Goal: Feedback & Contribution: Leave review/rating

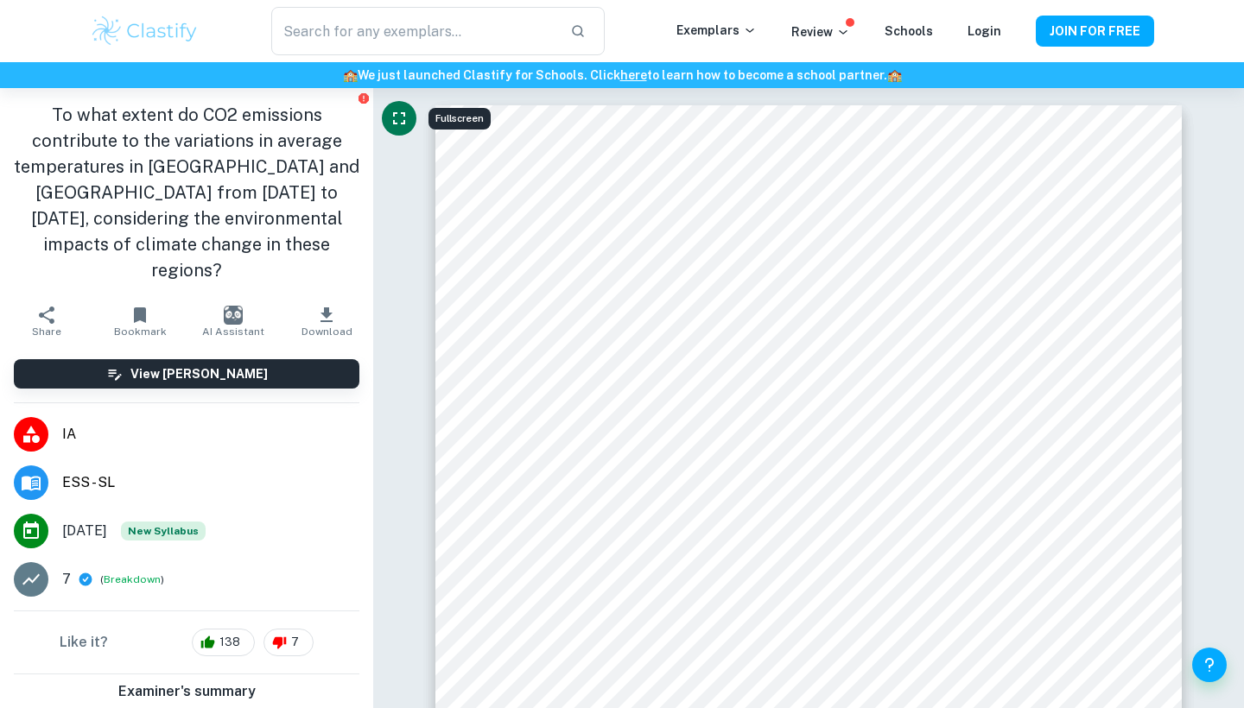
click at [392, 116] on icon "Fullscreen" at bounding box center [399, 118] width 21 height 21
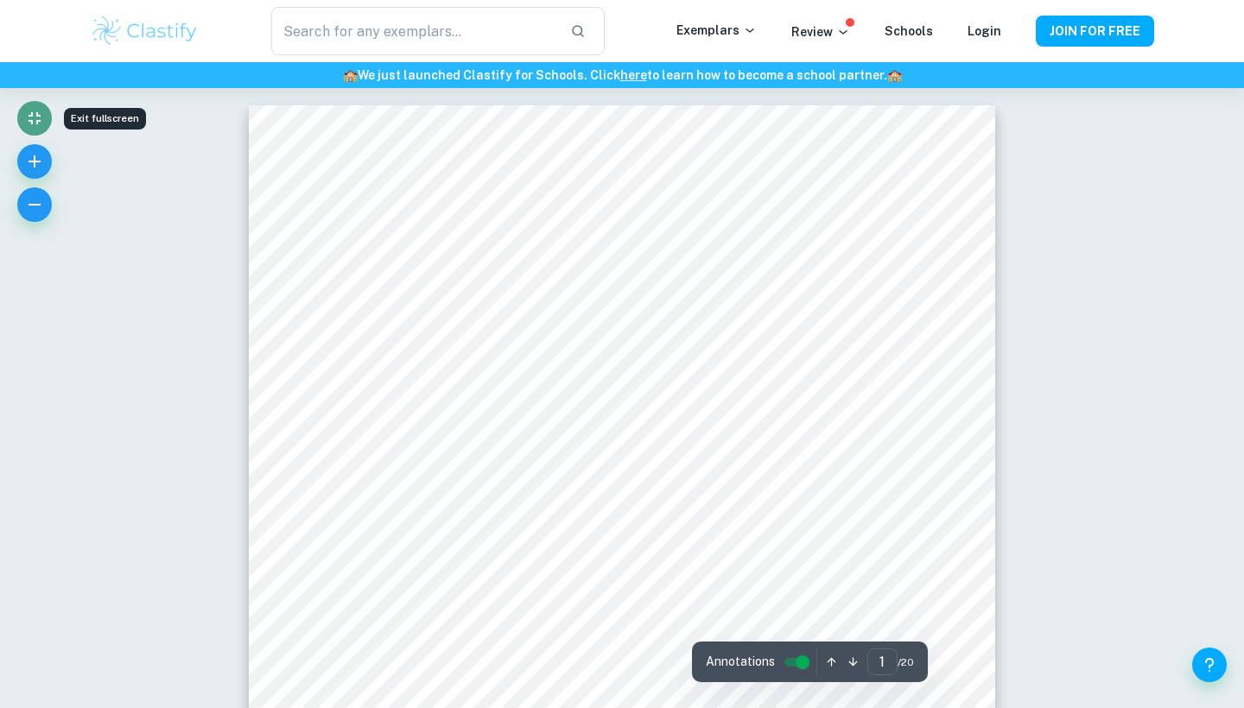
click at [29, 117] on icon "Exit fullscreen" at bounding box center [34, 118] width 21 height 21
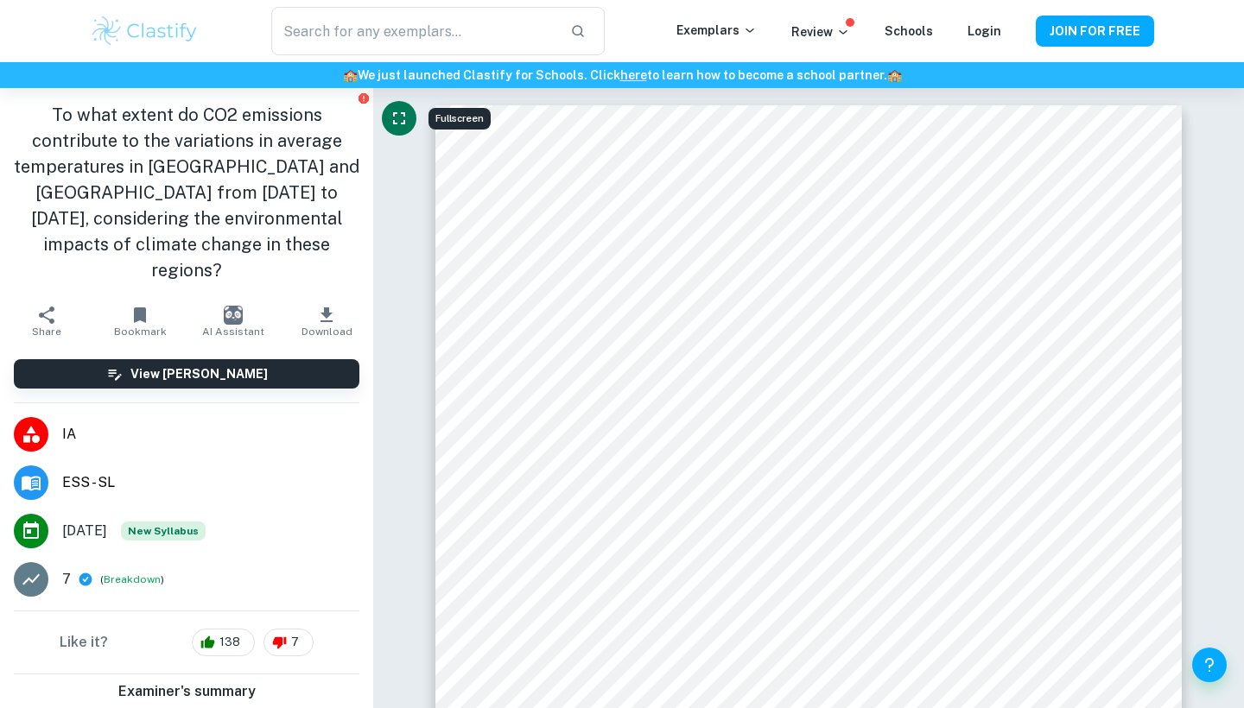
click at [29, 424] on icon at bounding box center [31, 434] width 21 height 21
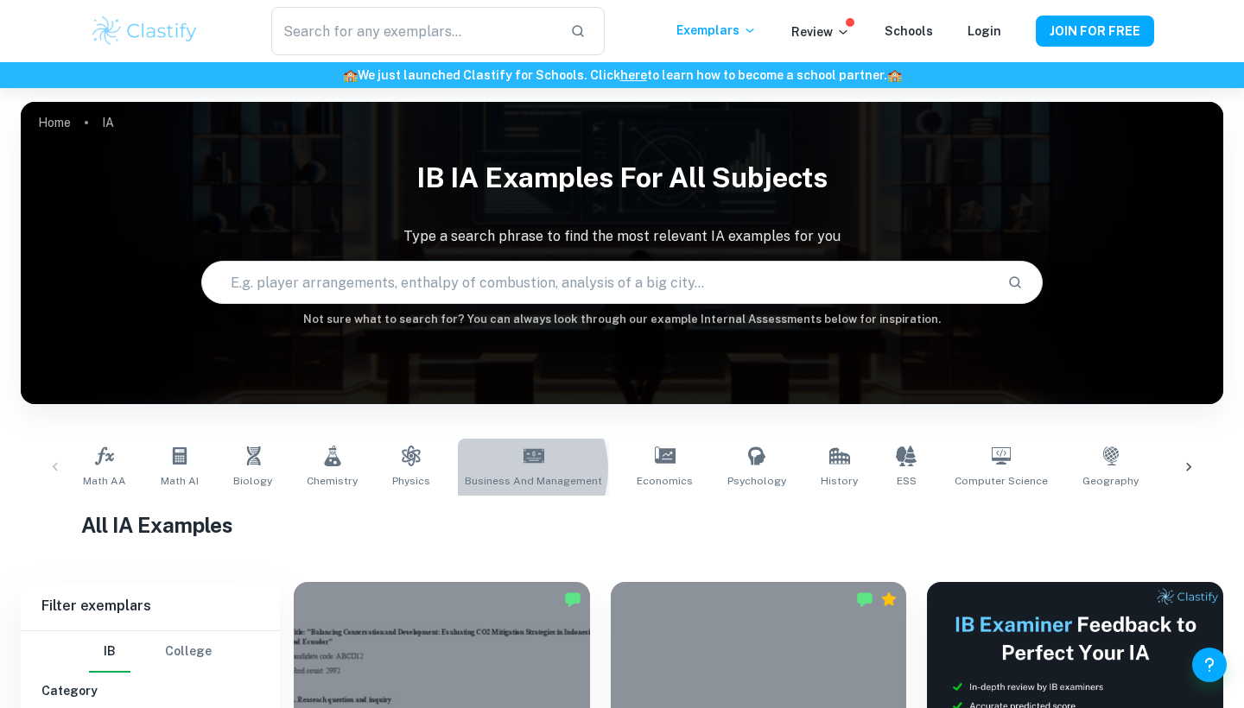
click at [496, 469] on link "Business and Management" at bounding box center [533, 467] width 151 height 57
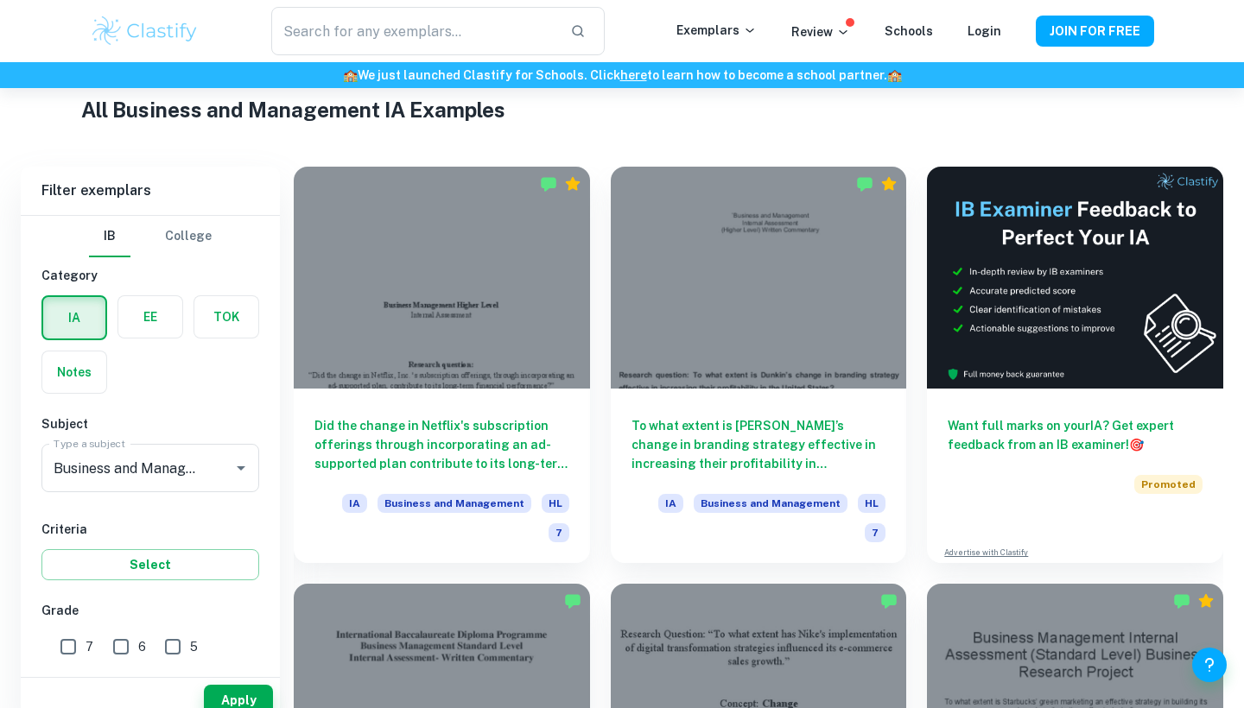
scroll to position [441, 0]
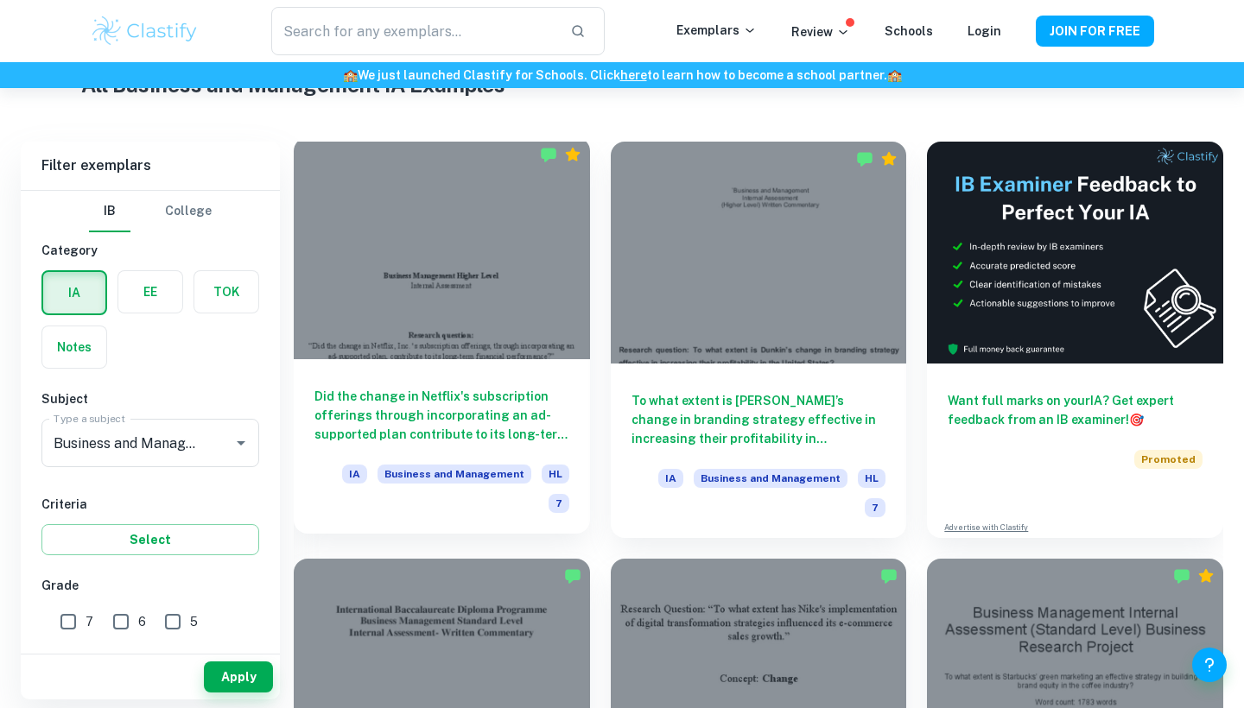
click at [414, 334] on div at bounding box center [442, 248] width 296 height 222
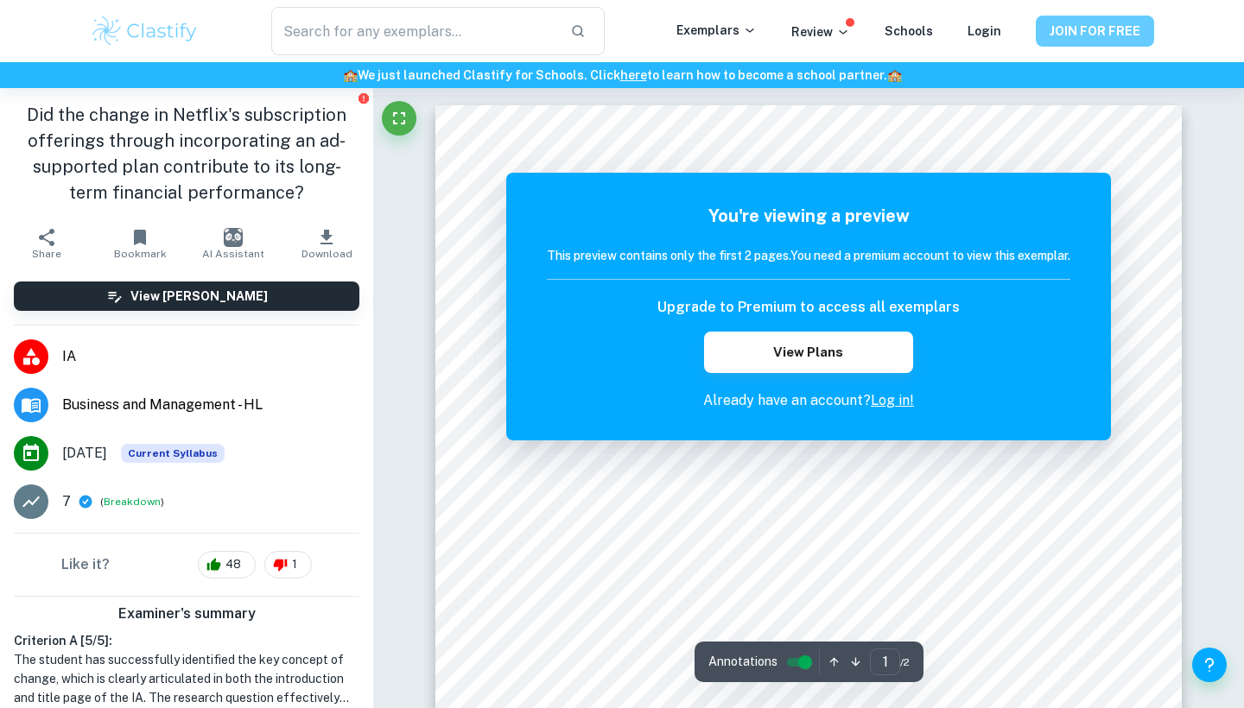
click at [1097, 29] on button "JOIN FOR FREE" at bounding box center [1095, 31] width 118 height 31
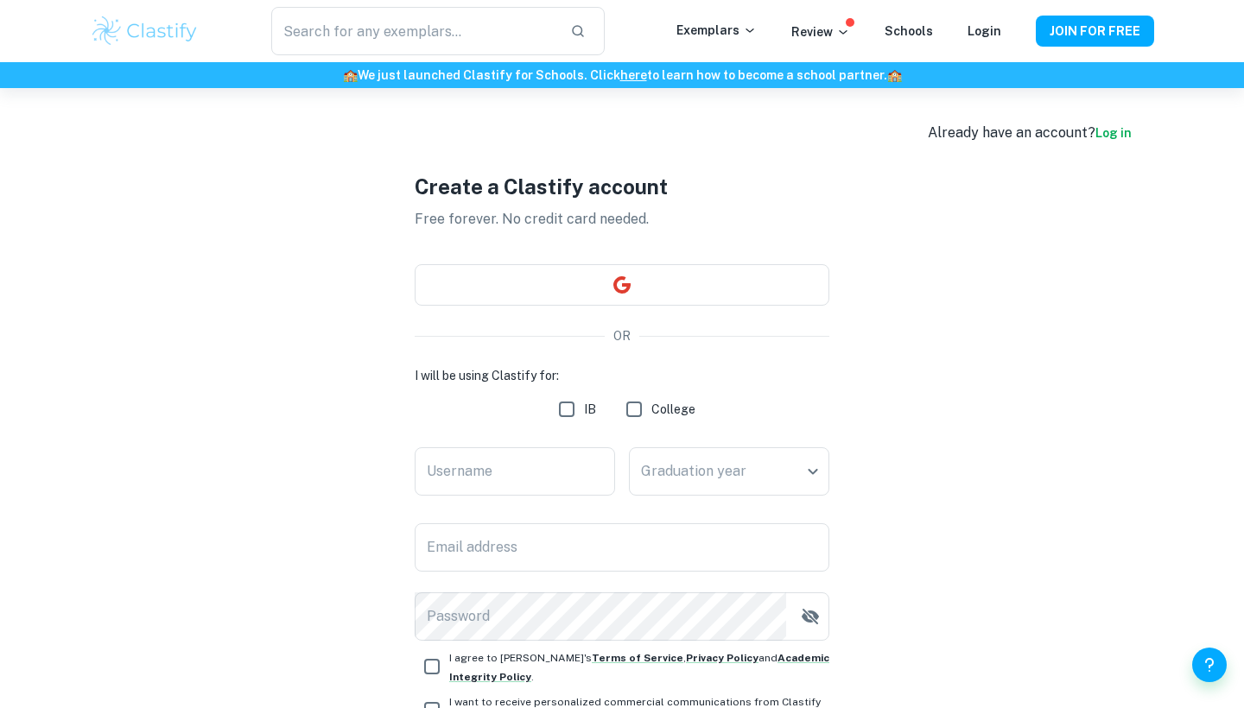
click at [581, 263] on div "Create a Clastify account Free forever. No credit card needed. OR I will be usi…" at bounding box center [622, 473] width 415 height 771
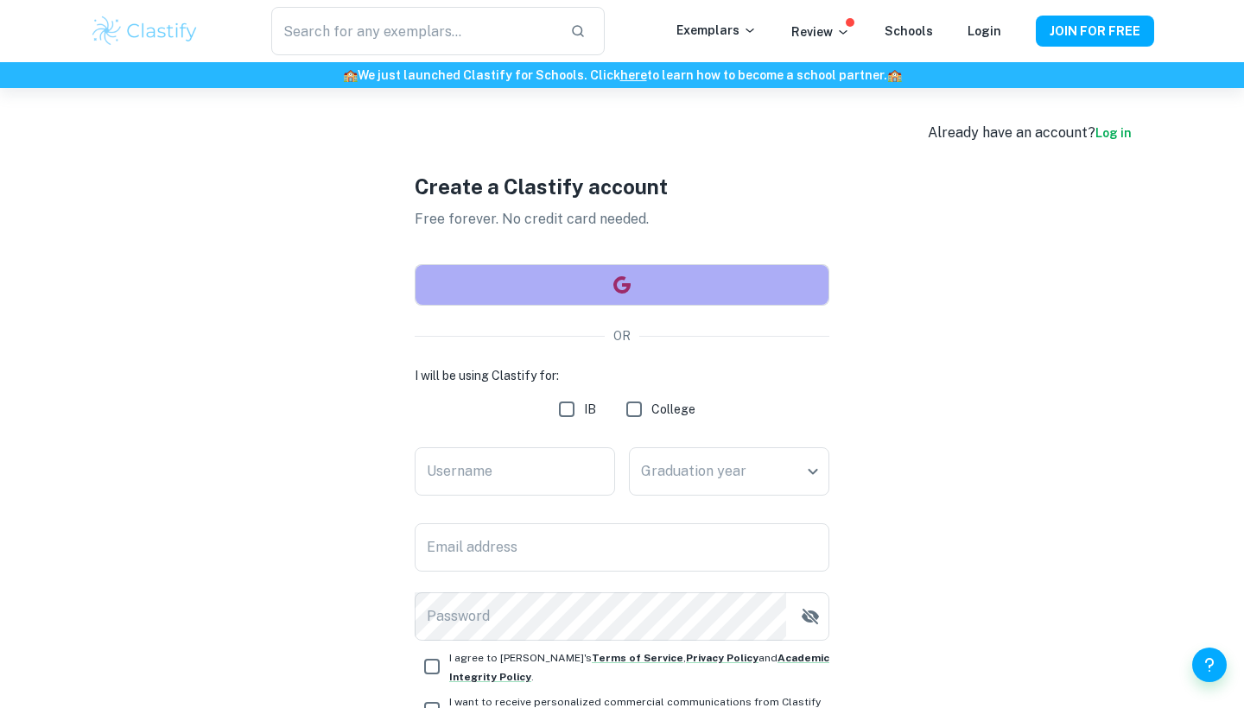
click at [586, 274] on button "button" at bounding box center [622, 284] width 415 height 41
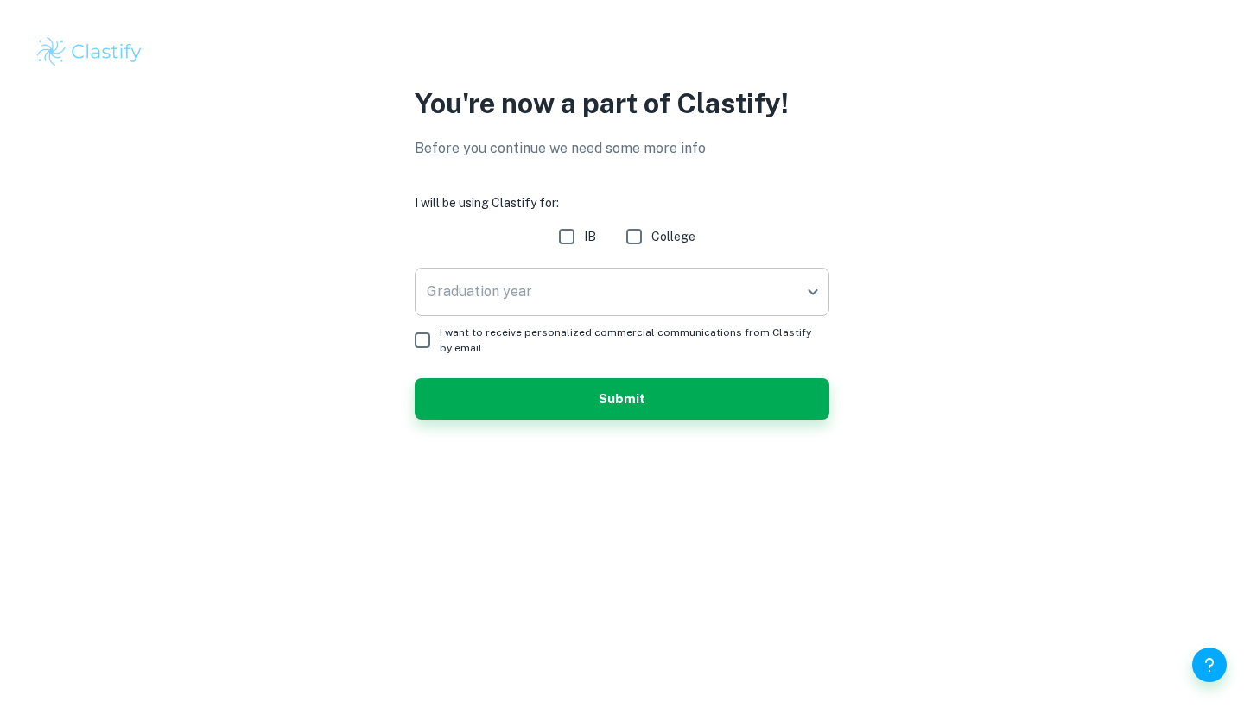
click at [617, 299] on body "We value your privacy We use cookies to enhance your browsing experience, serve…" at bounding box center [622, 354] width 1244 height 708
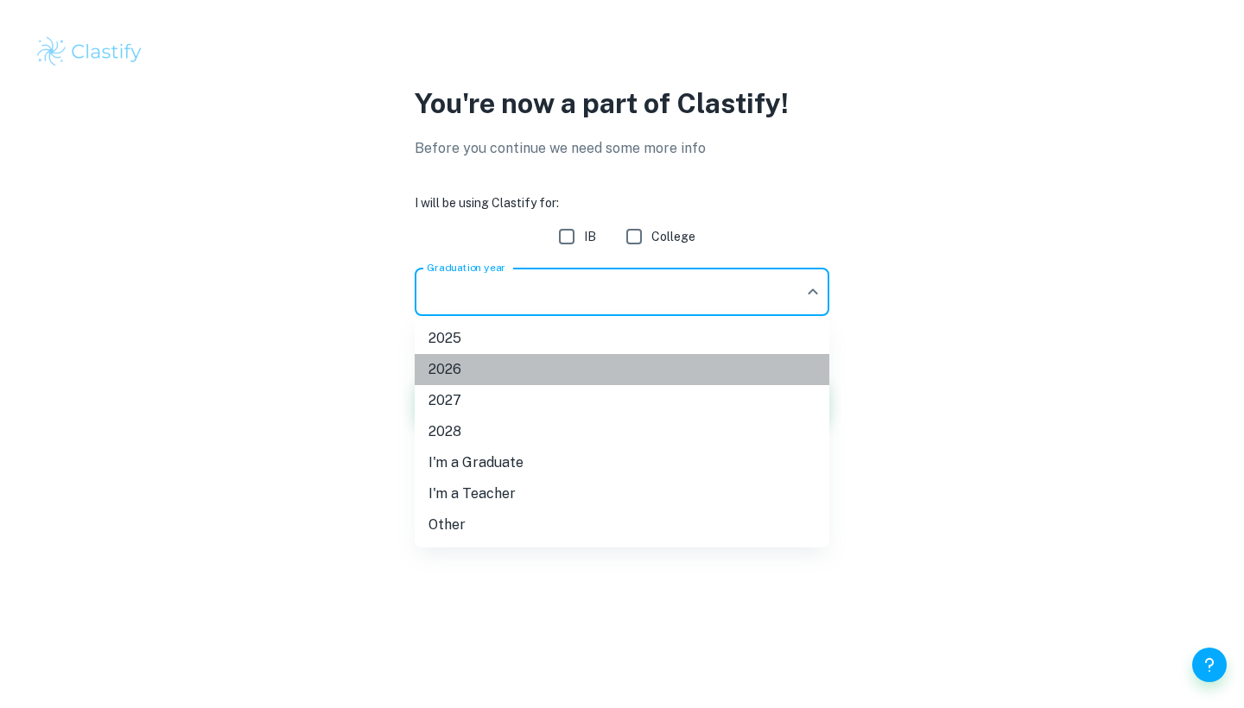
click at [498, 365] on li "2026" at bounding box center [622, 369] width 415 height 31
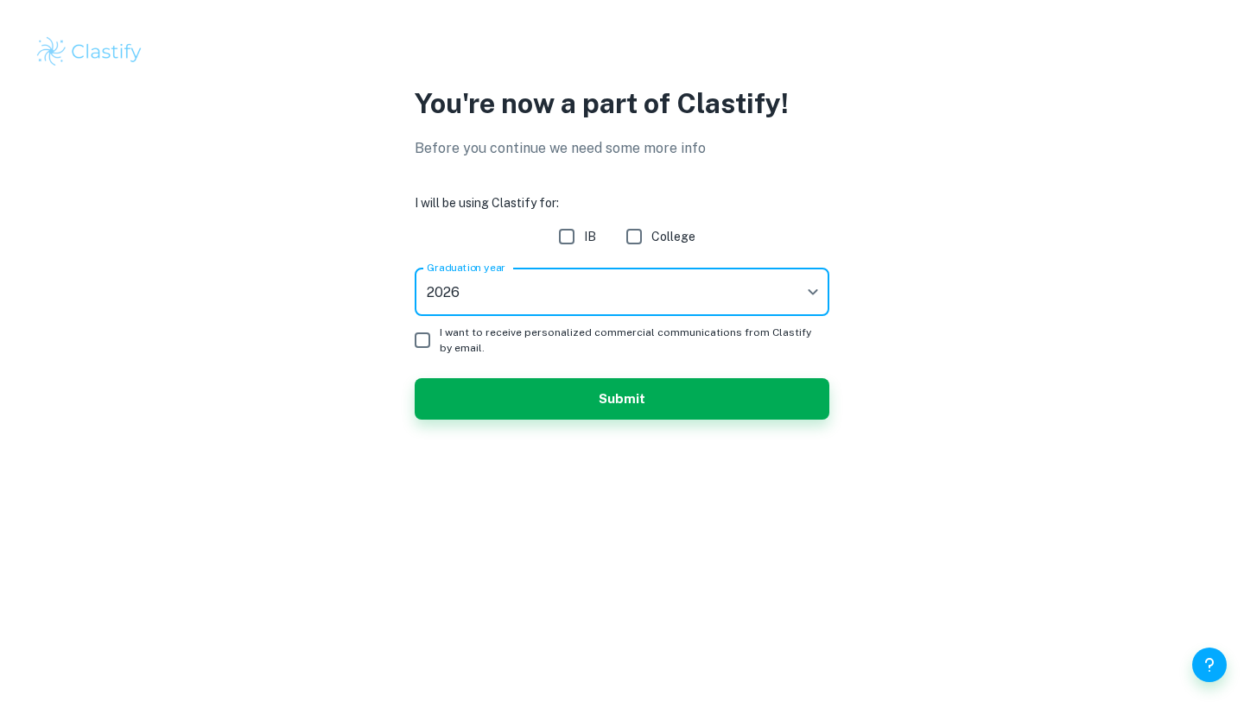
click at [567, 230] on input "IB" at bounding box center [566, 236] width 35 height 35
checkbox input "true"
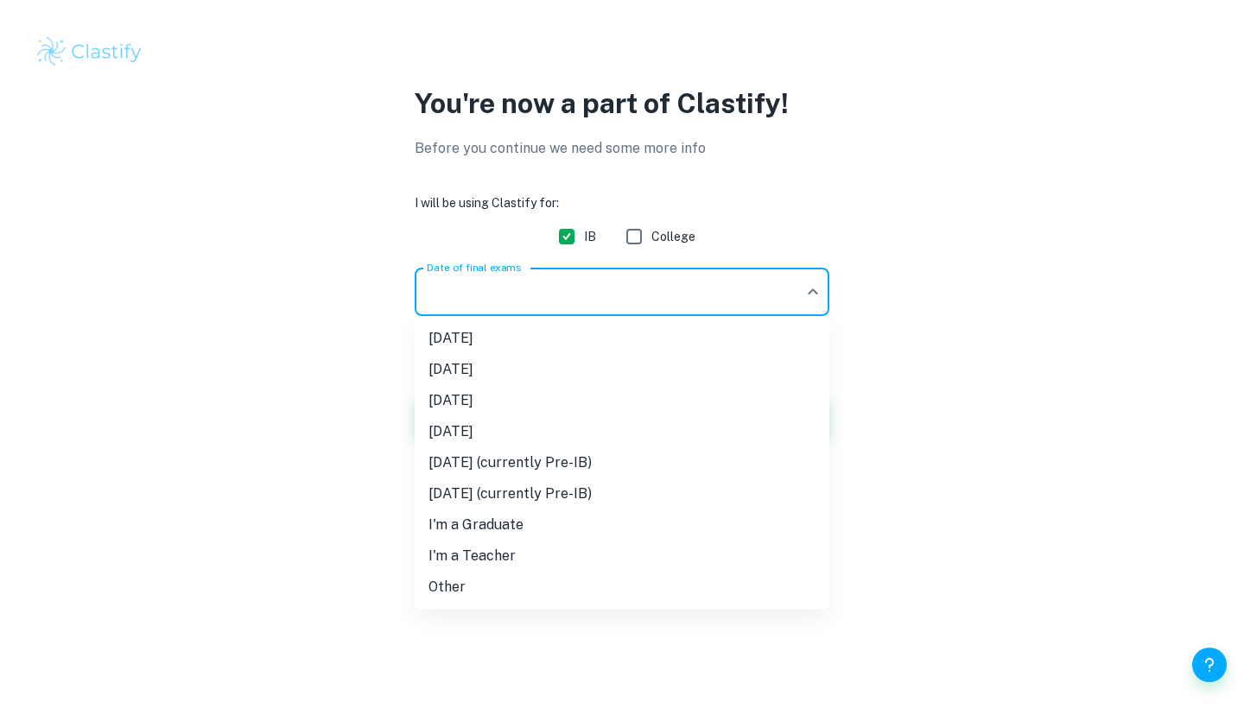
click at [463, 289] on body "We value your privacy We use cookies to enhance your browsing experience, serve…" at bounding box center [622, 354] width 1244 height 708
click at [454, 395] on li "[DATE]" at bounding box center [622, 400] width 415 height 31
type input "M26"
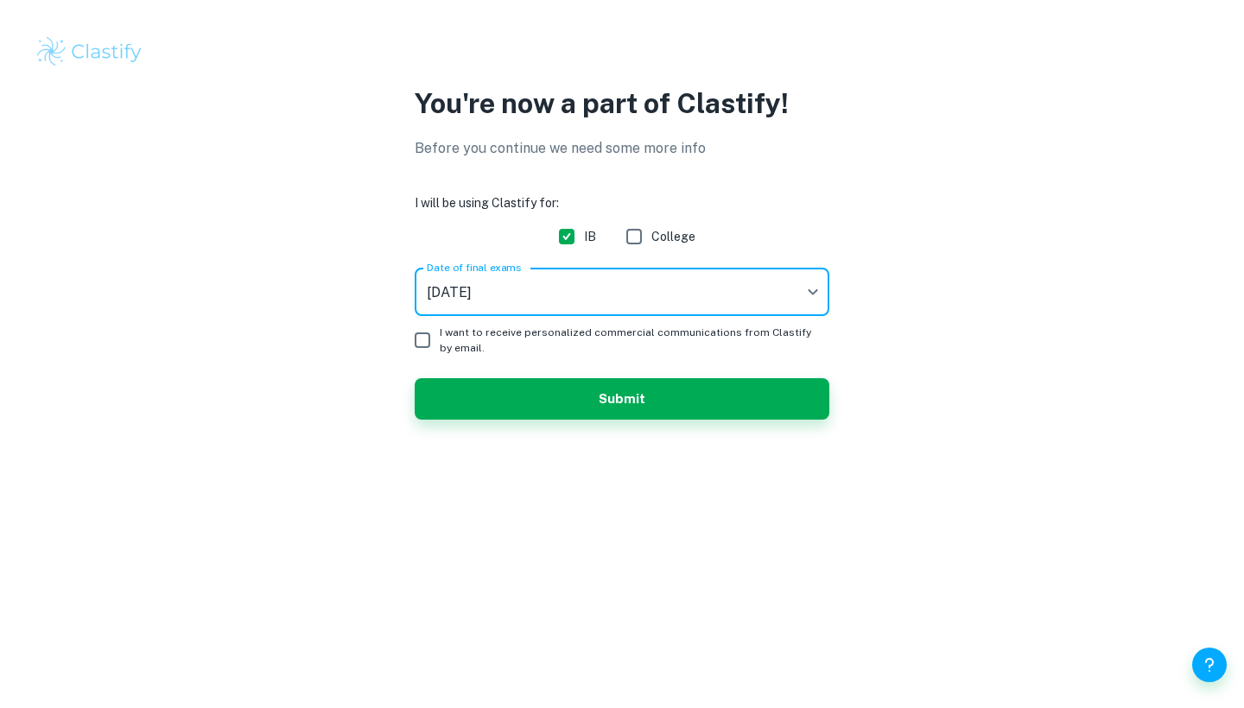
click at [419, 344] on input "I want to receive personalized commercial communications from Clastify by email." at bounding box center [422, 340] width 35 height 35
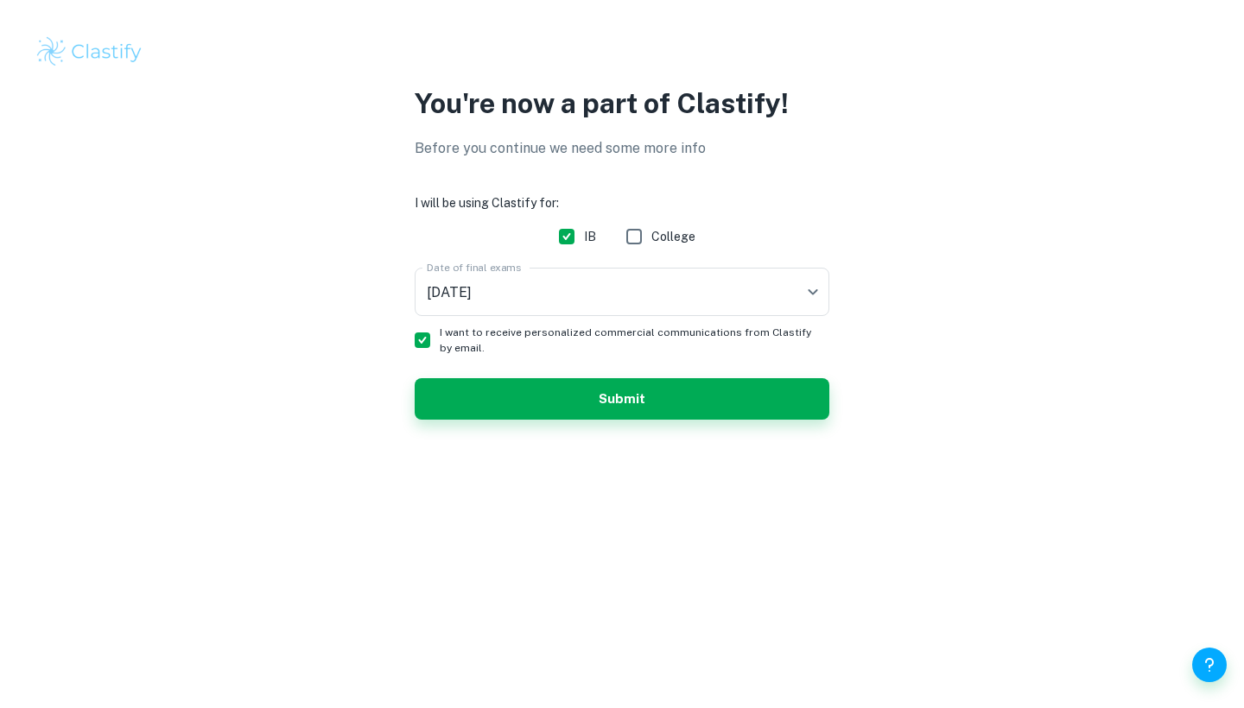
click at [423, 341] on input "I want to receive personalized commercial communications from Clastify by email." at bounding box center [422, 340] width 35 height 35
checkbox input "false"
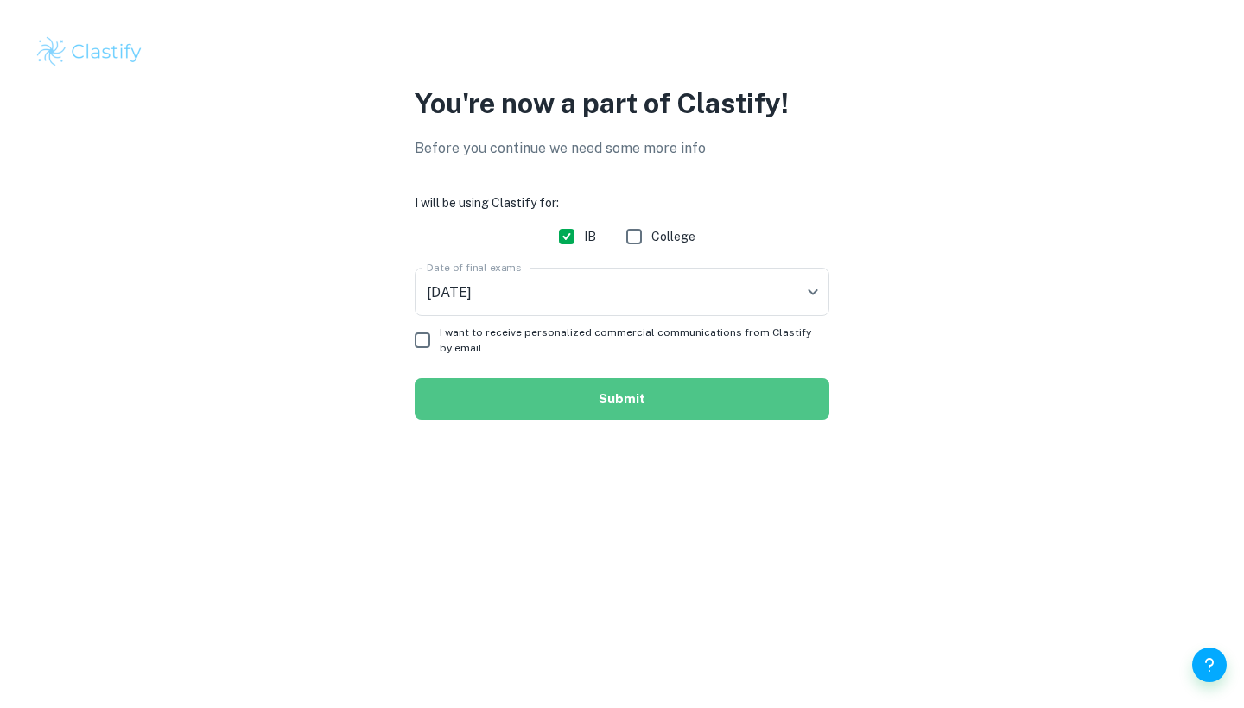
click at [463, 390] on button "Submit" at bounding box center [622, 398] width 415 height 41
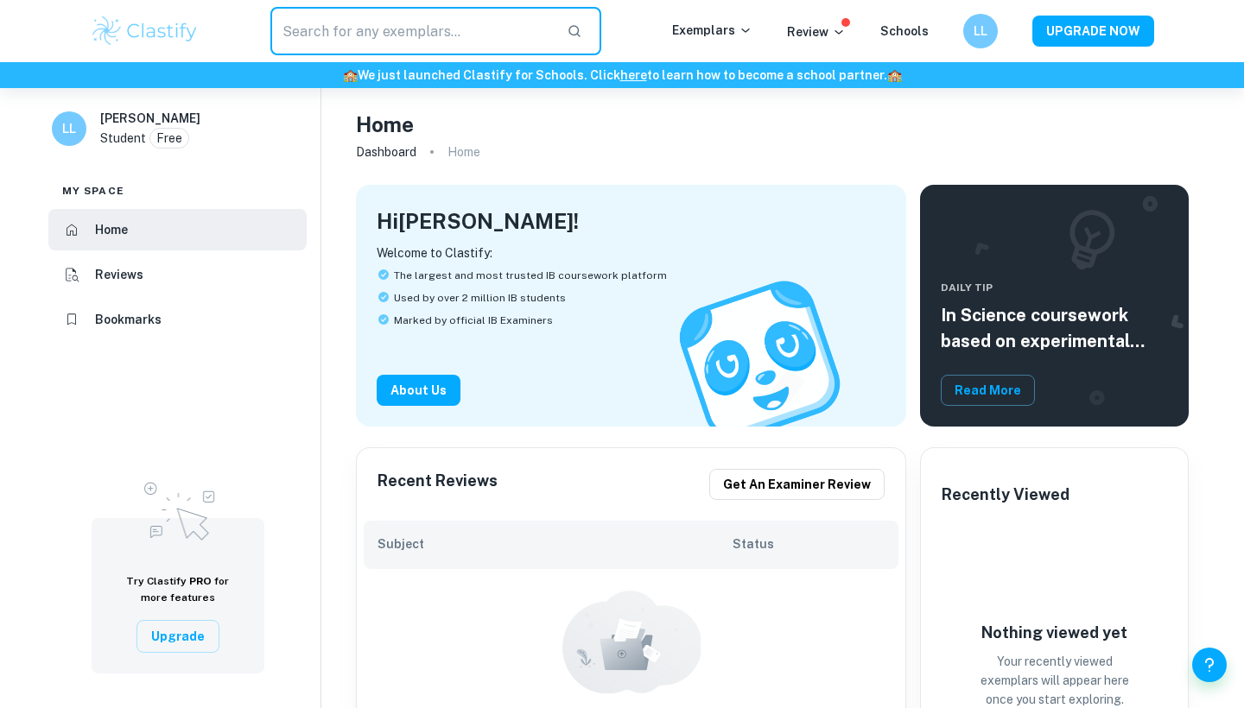
click at [453, 47] on input "text" at bounding box center [411, 31] width 282 height 48
type input "business"
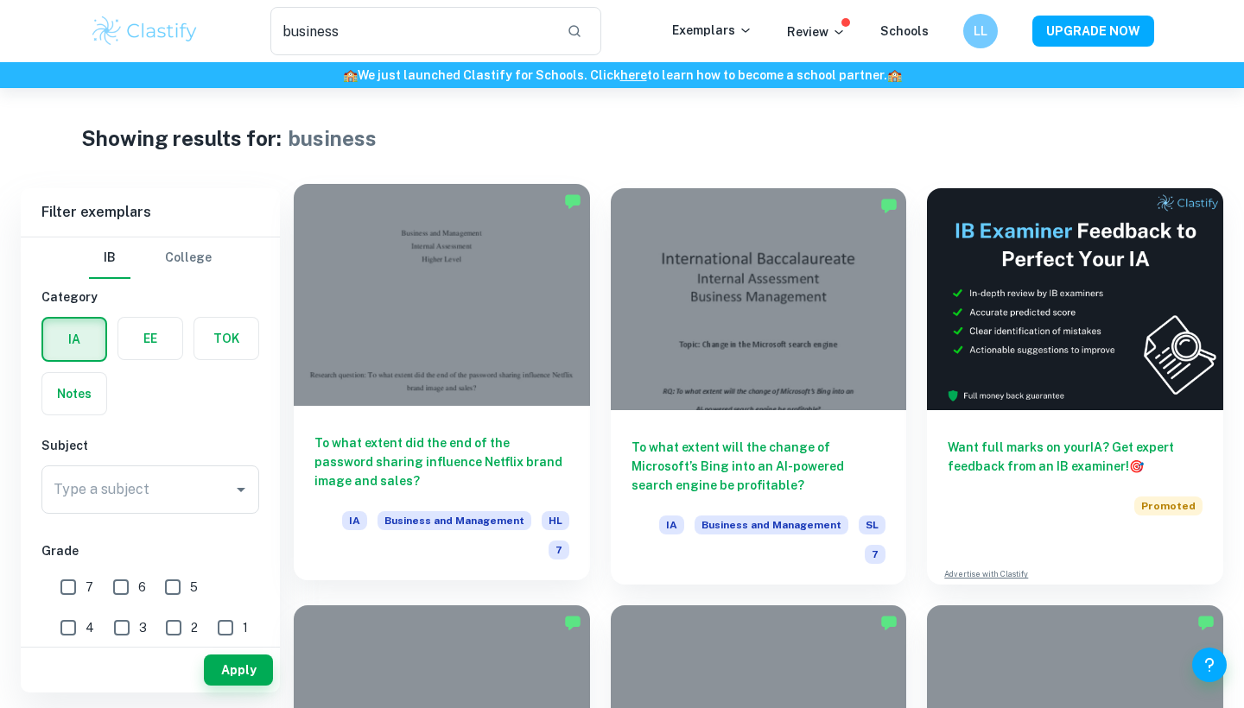
click at [416, 339] on div at bounding box center [442, 295] width 296 height 222
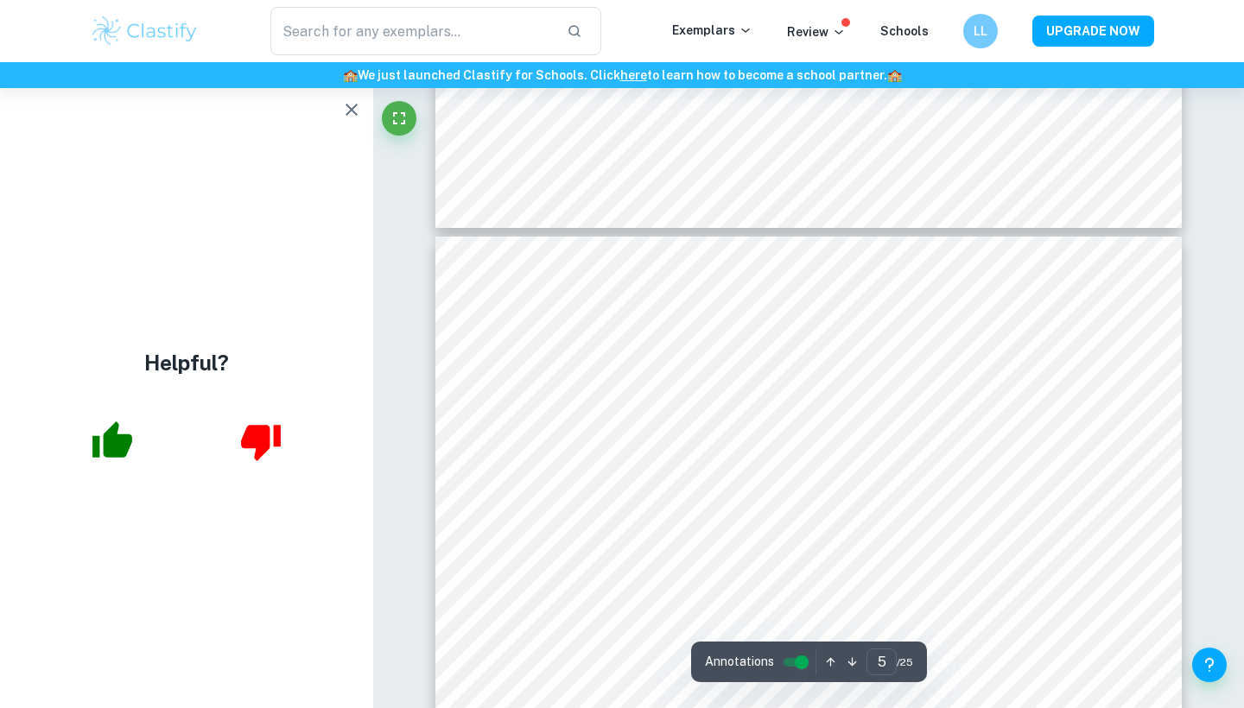
scroll to position [4369, 0]
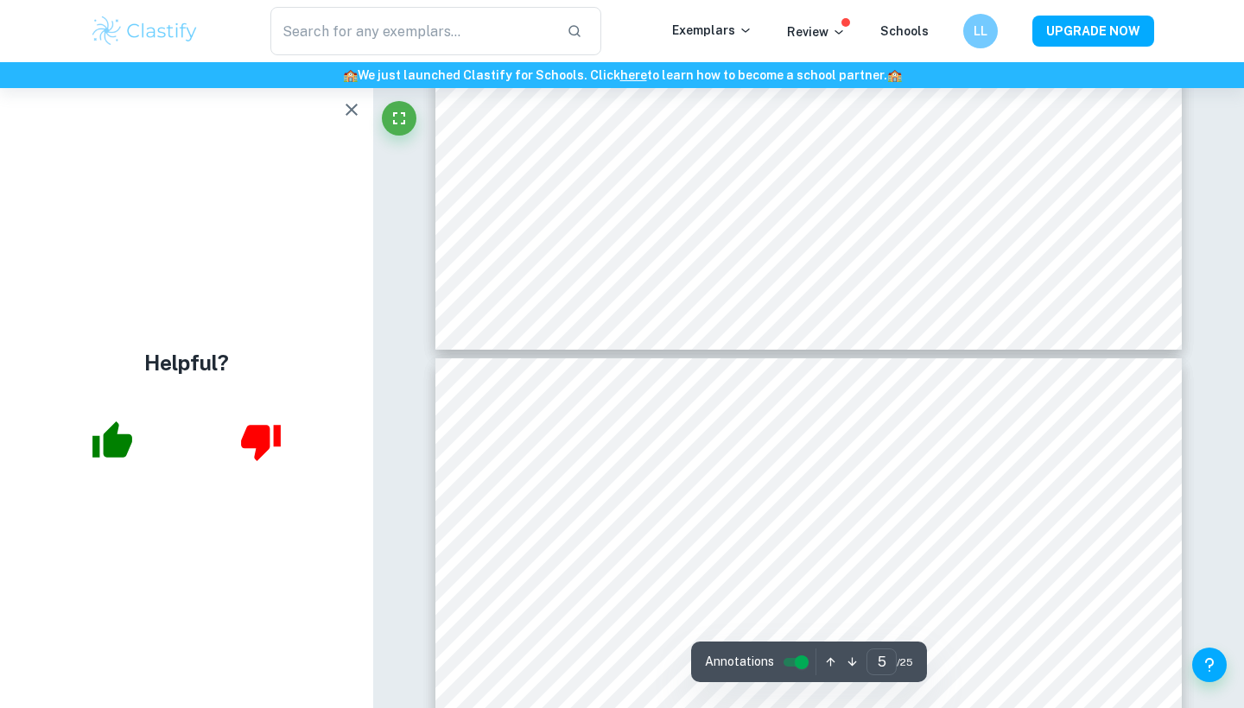
type input "4"
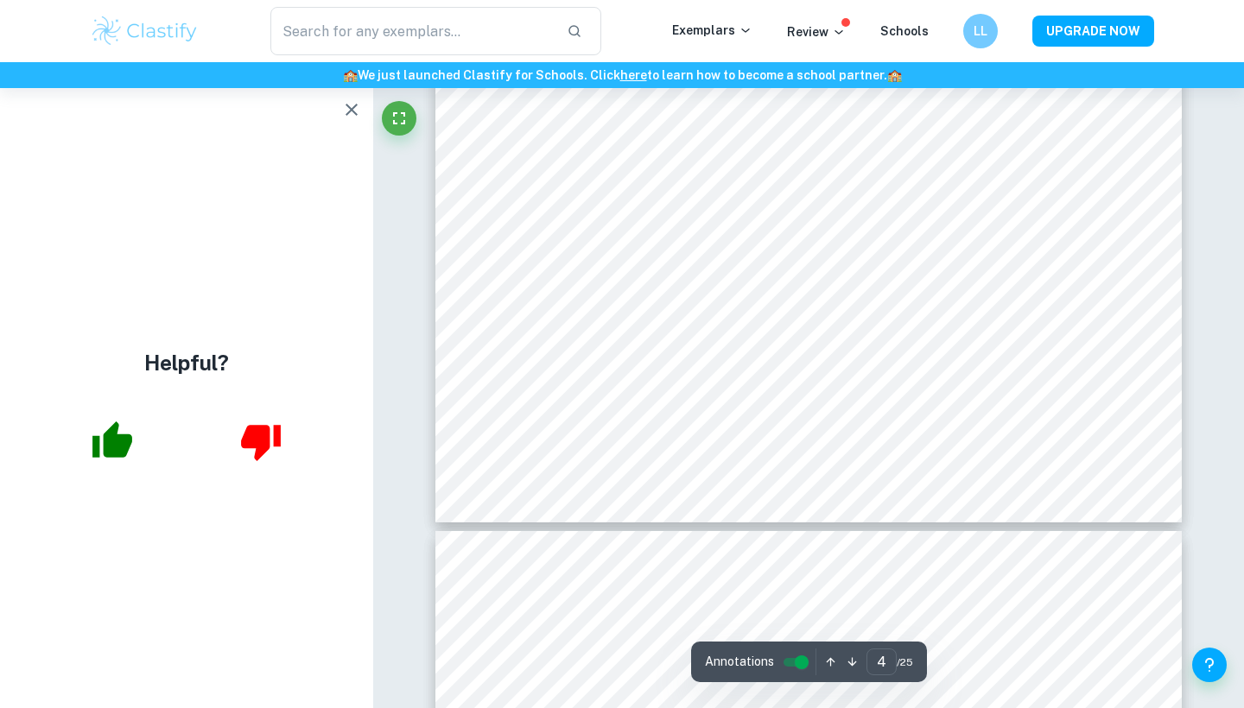
scroll to position [4070, 0]
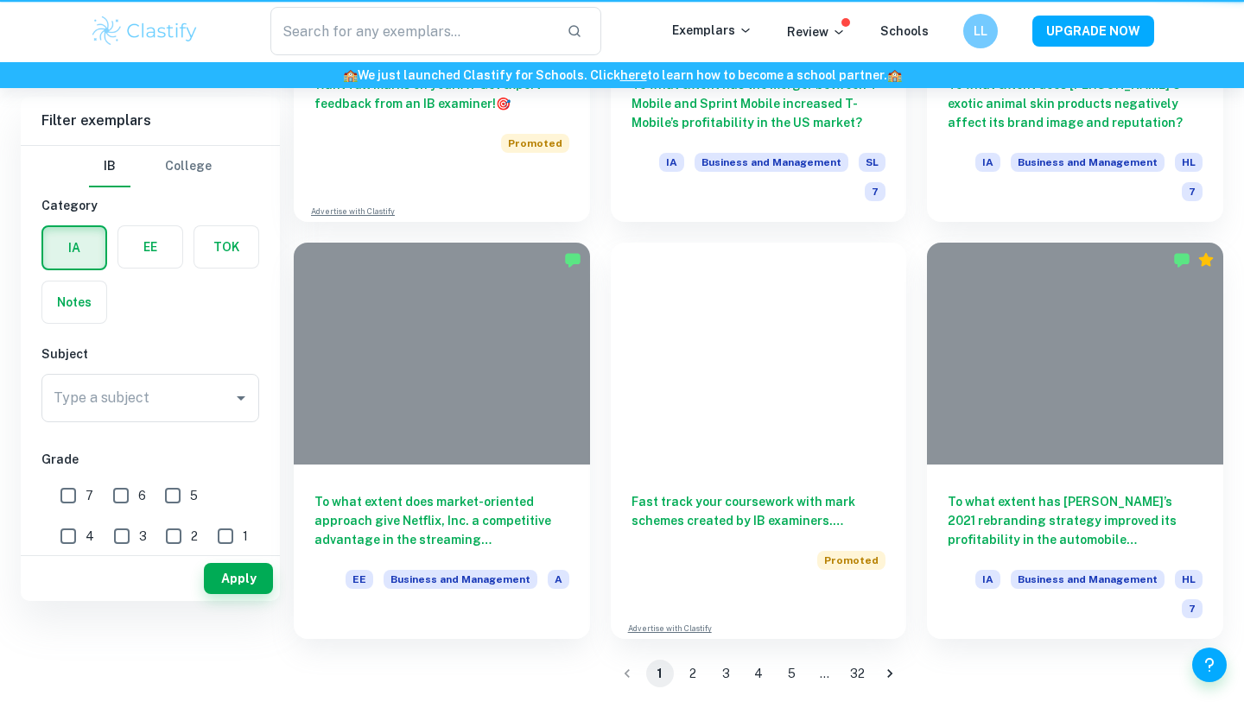
type input "business"
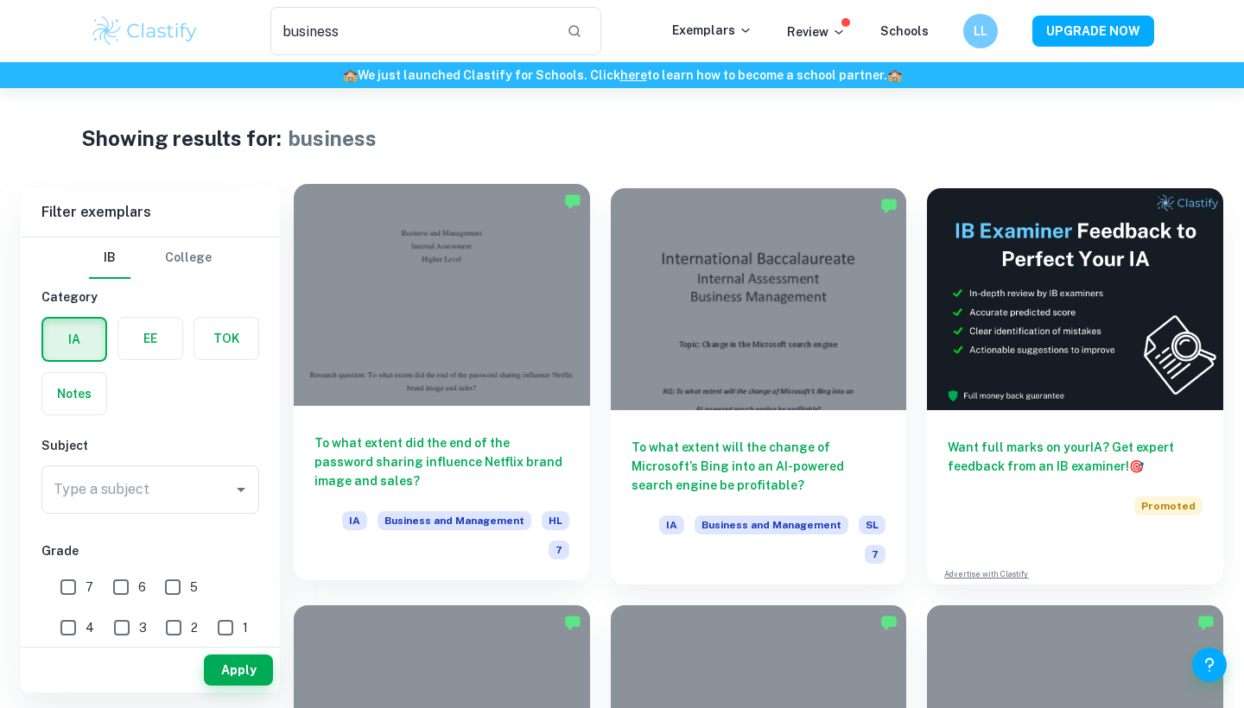
click at [442, 453] on h6 "To what extent did the end of the password sharing influence Netflix brand imag…" at bounding box center [441, 462] width 255 height 57
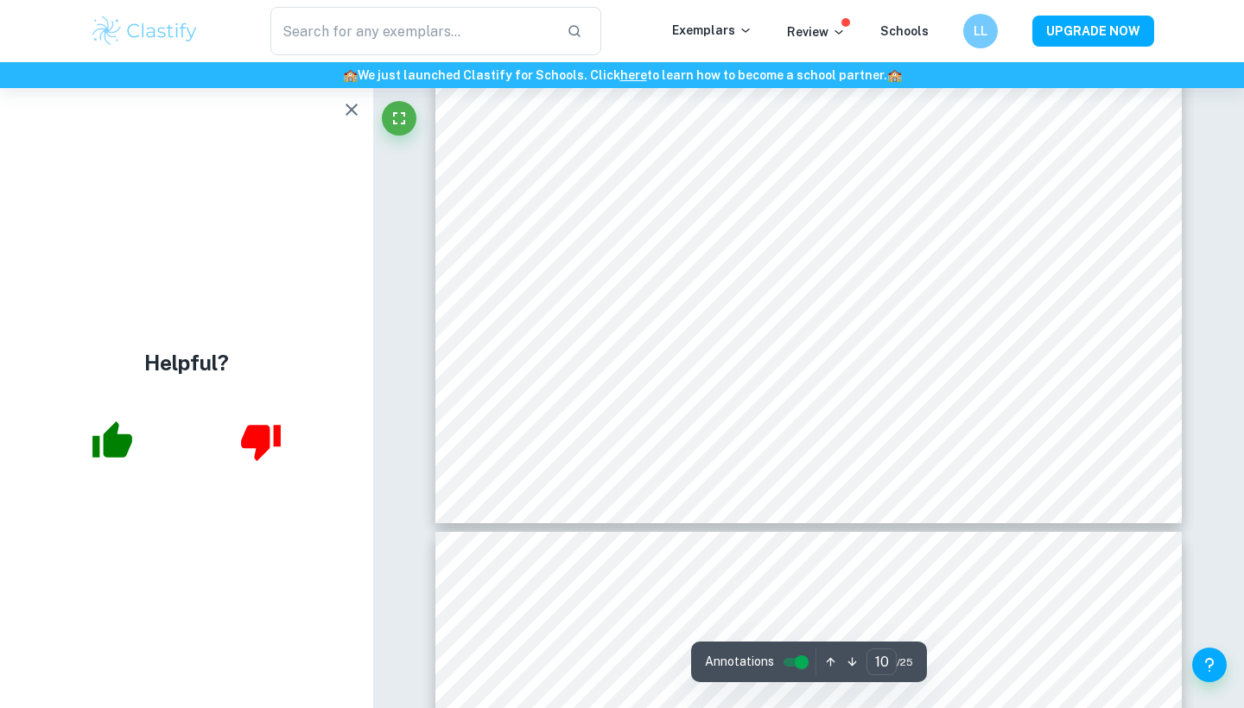
scroll to position [10588, 0]
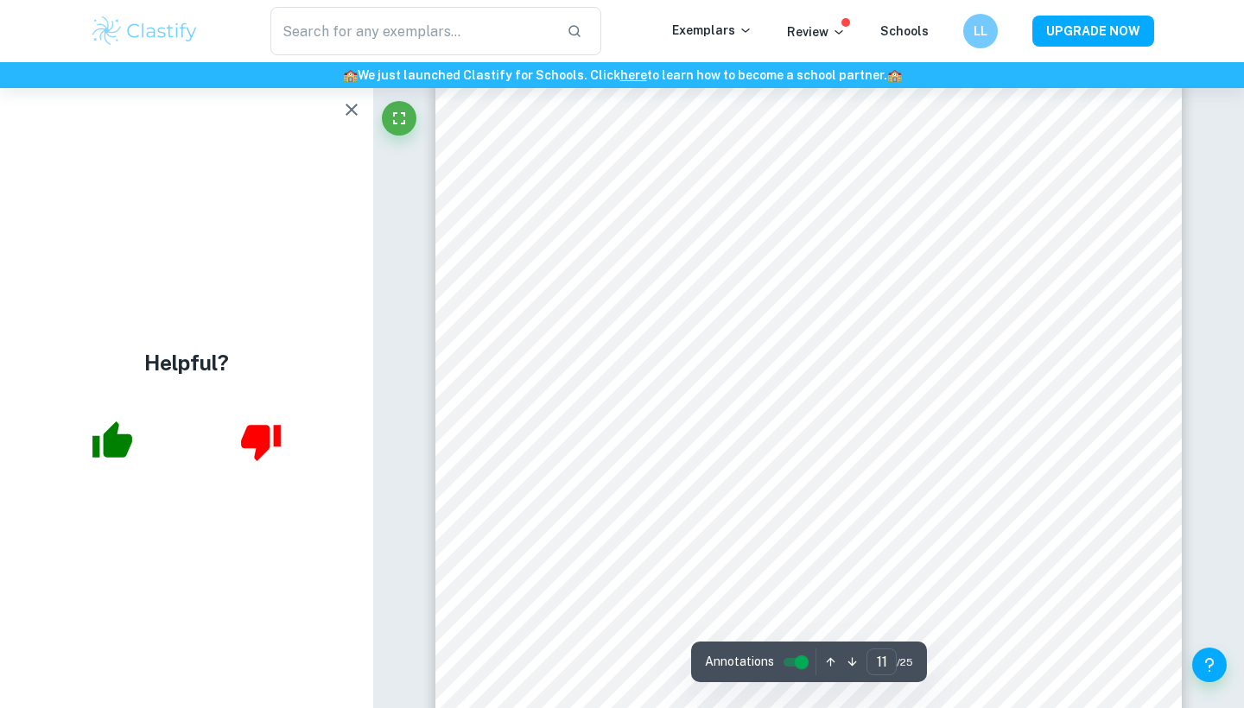
type input "12"
click at [99, 446] on icon "button" at bounding box center [112, 440] width 40 height 36
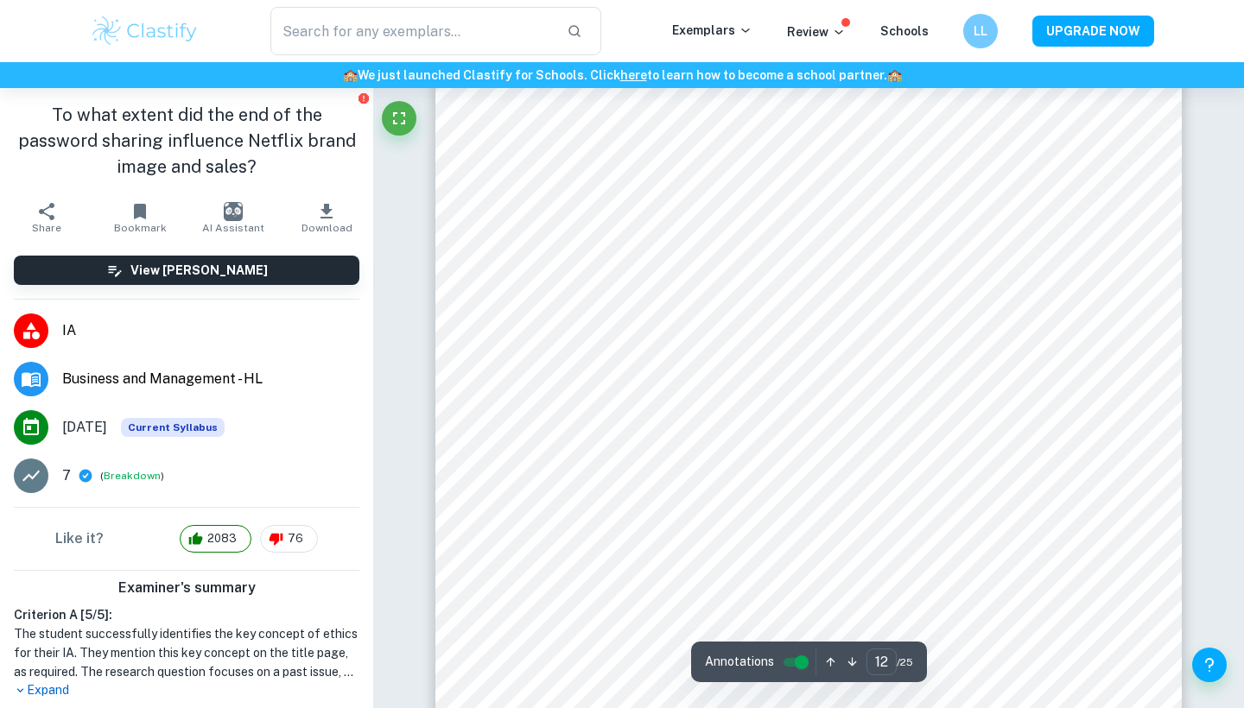
click at [343, 109] on h1 "To what extent did the end of the password sharing influence Netflix brand imag…" at bounding box center [187, 141] width 346 height 78
